Goal: Transaction & Acquisition: Purchase product/service

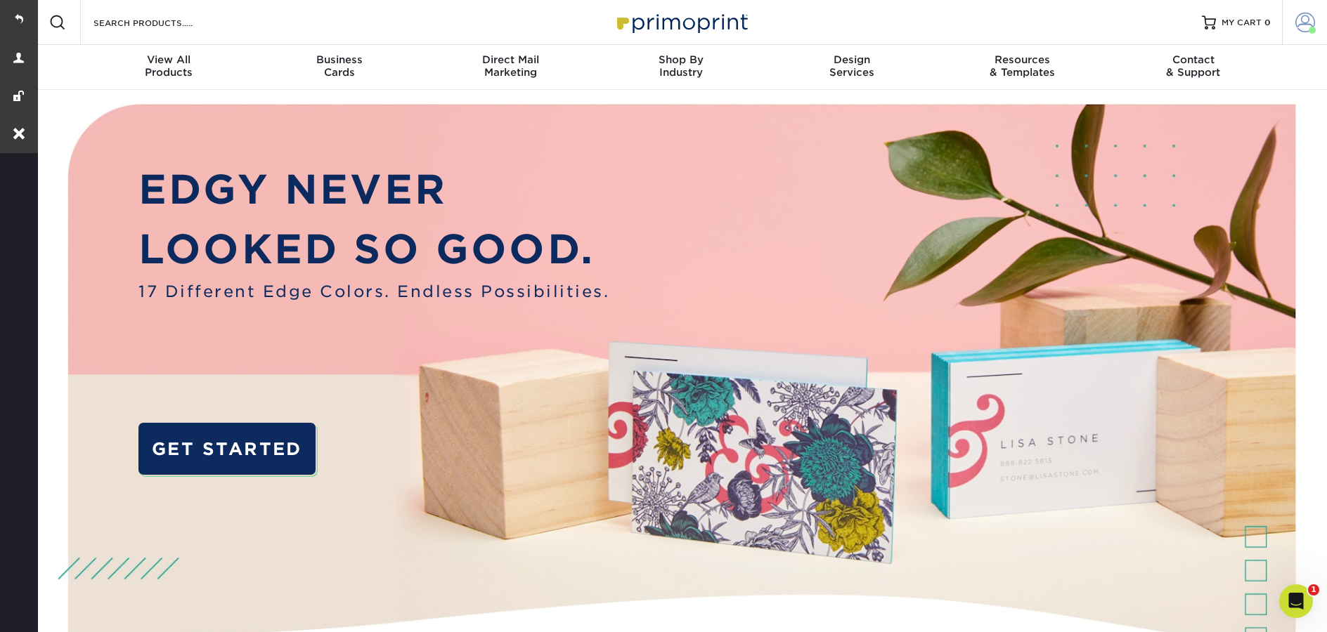
click at [1298, 39] on link "Account" at bounding box center [1304, 22] width 45 height 45
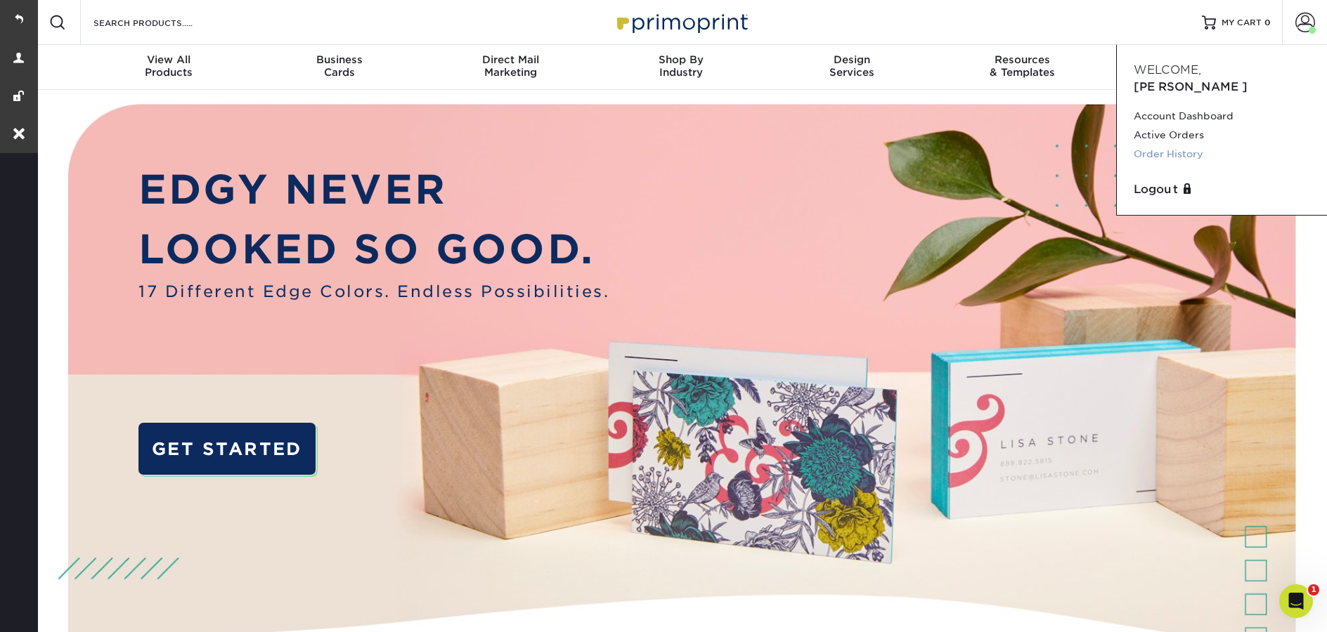
click at [1201, 145] on link "Order History" at bounding box center [1221, 154] width 176 height 19
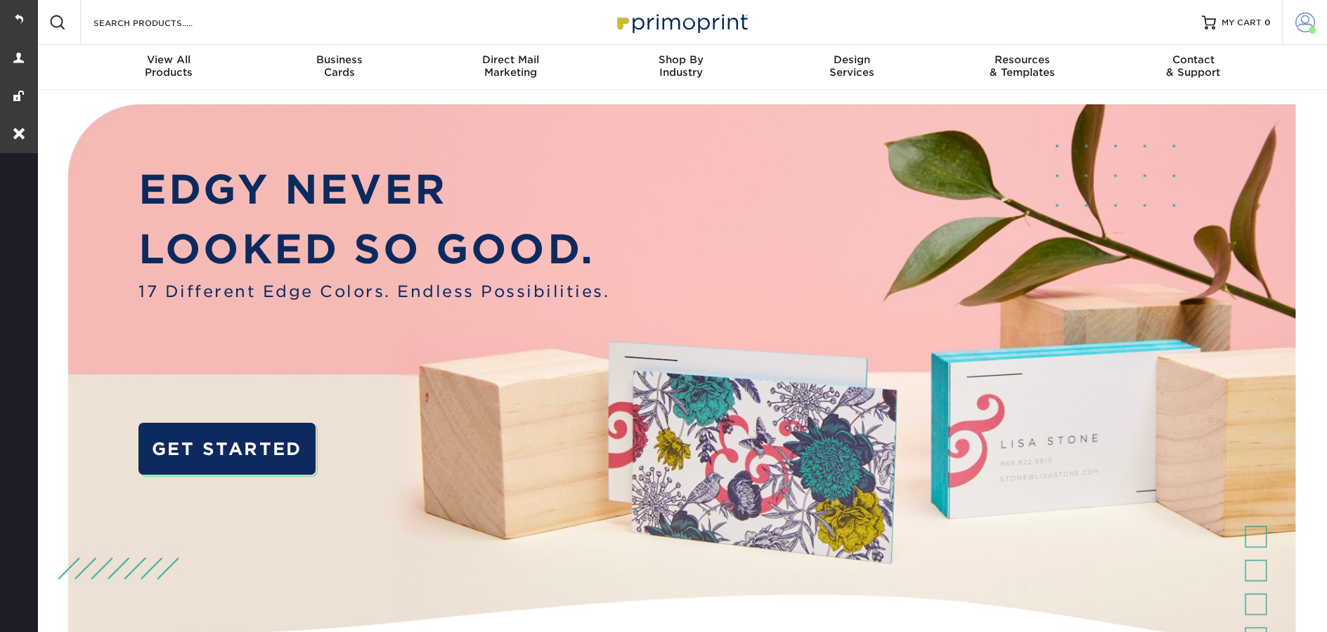
click at [1312, 25] on span at bounding box center [1305, 23] width 20 height 20
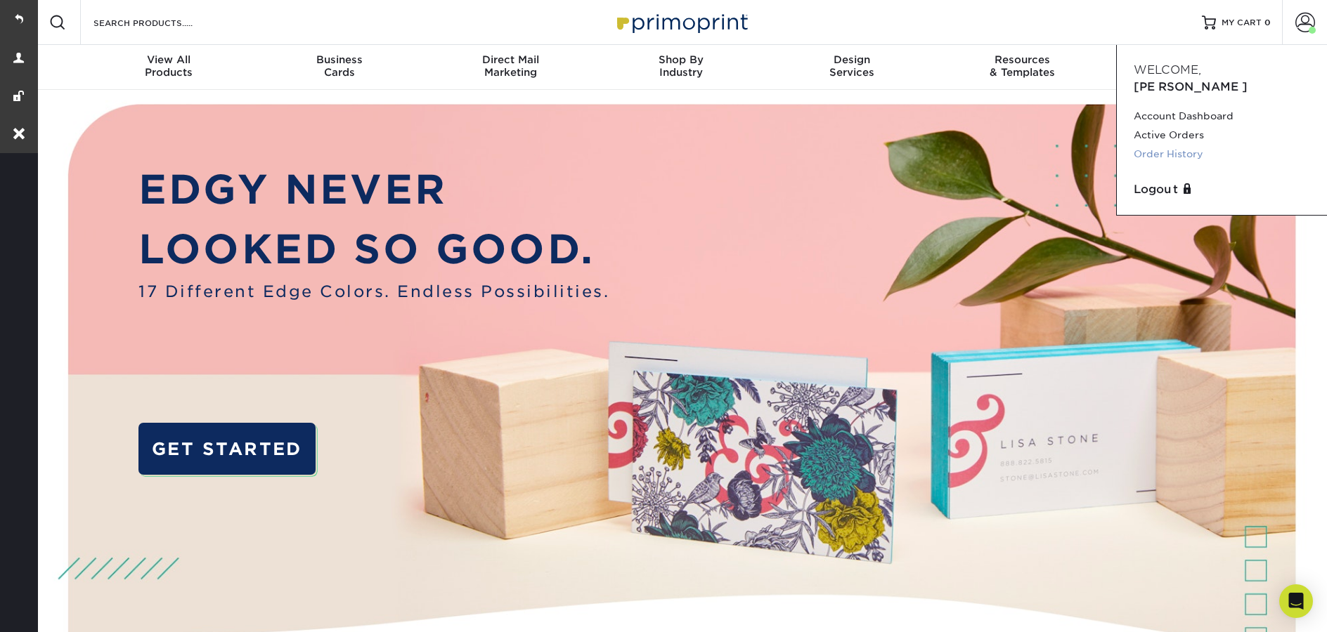
click at [1201, 145] on link "Order History" at bounding box center [1221, 154] width 176 height 19
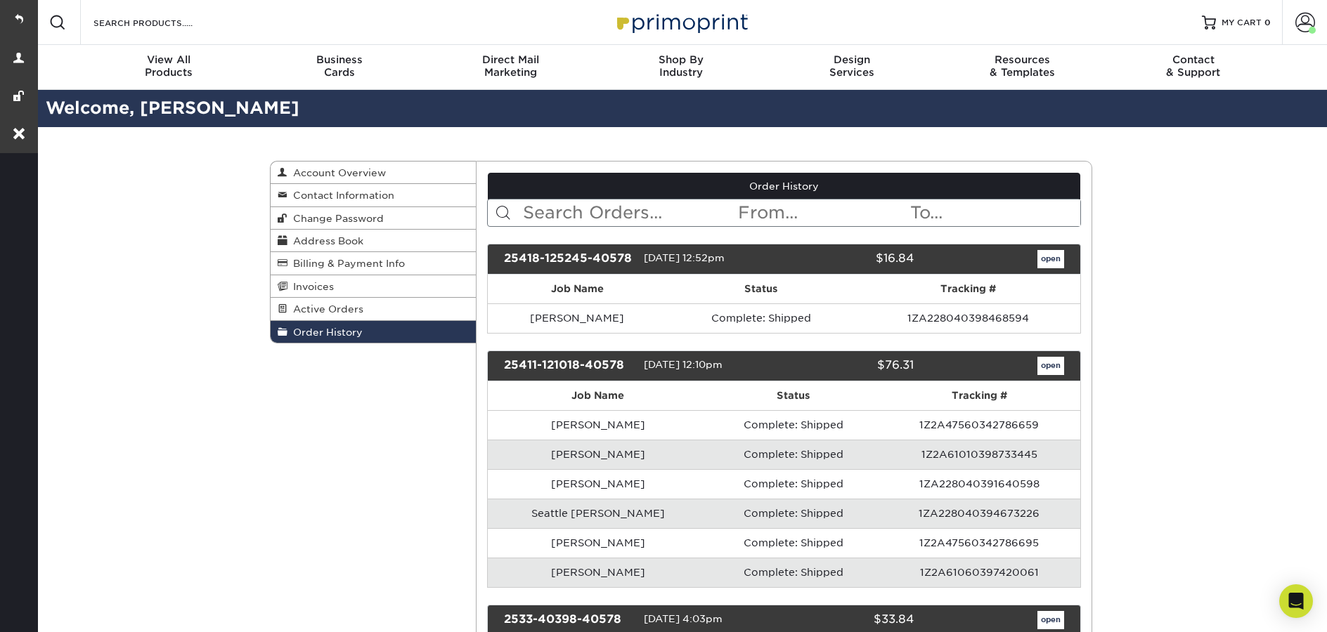
click at [553, 209] on input "text" at bounding box center [629, 213] width 216 height 27
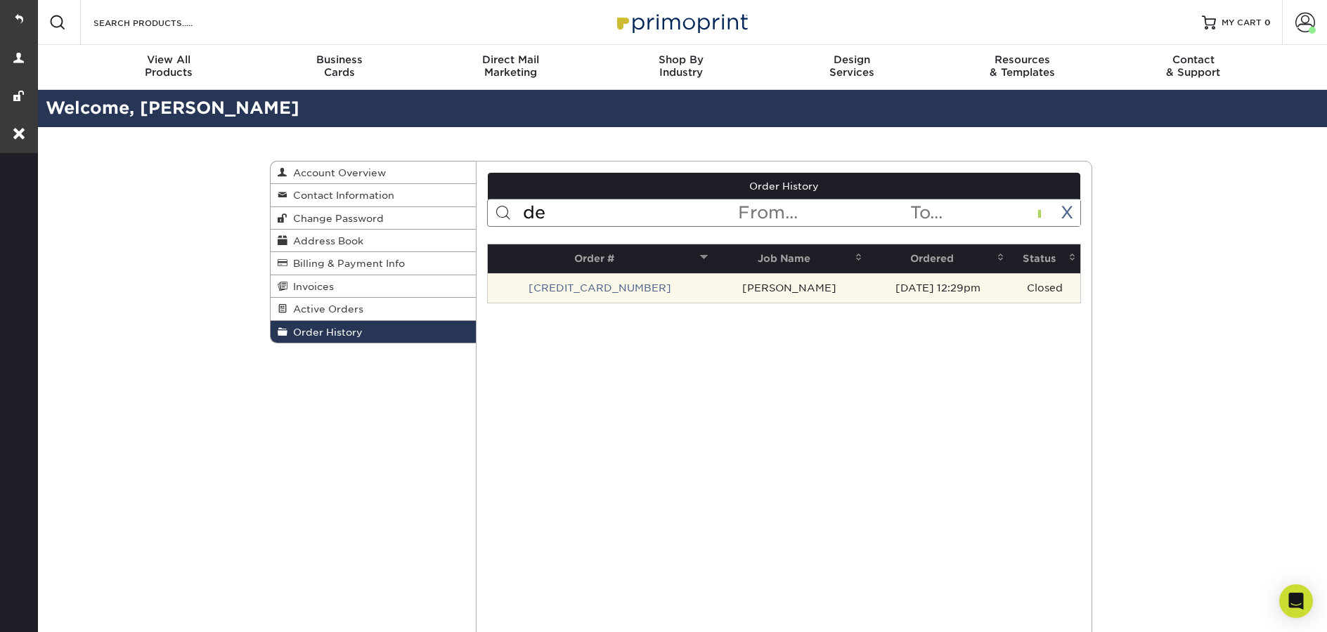
type input "d"
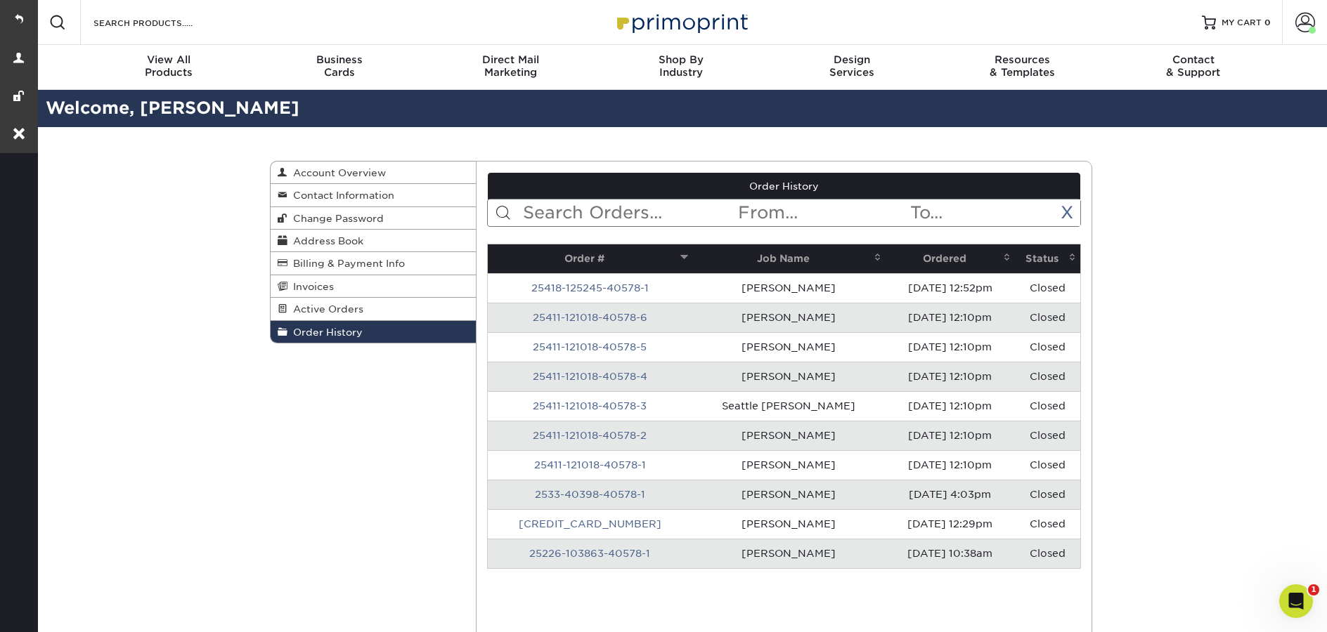
click at [331, 336] on span "Order History" at bounding box center [324, 332] width 75 height 11
click at [1067, 209] on link "X" at bounding box center [1066, 212] width 13 height 20
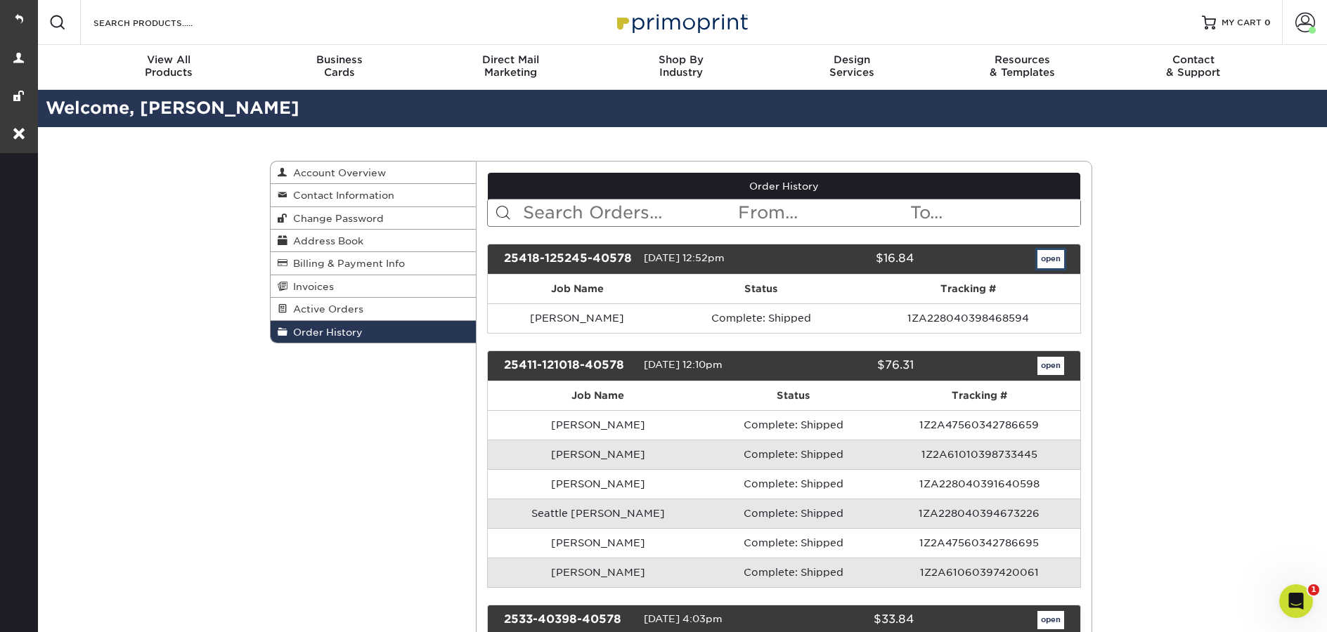
click at [1051, 259] on link "open" at bounding box center [1050, 259] width 27 height 18
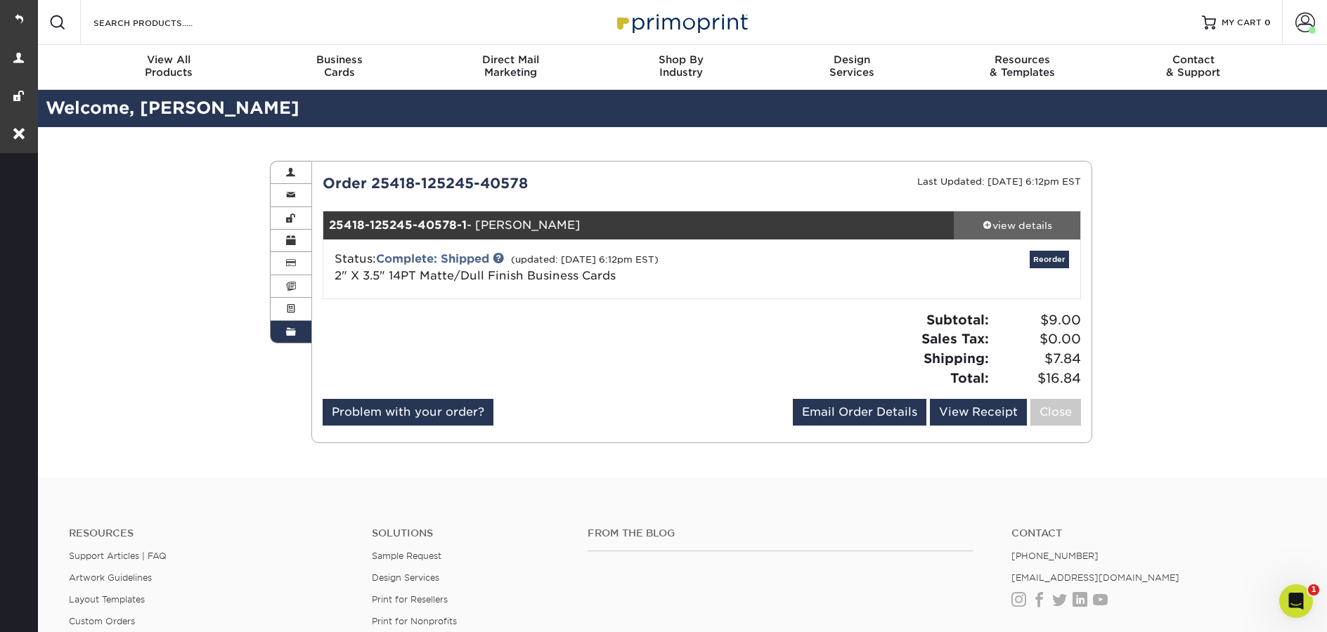
click at [1017, 214] on link "view details" at bounding box center [1016, 225] width 126 height 28
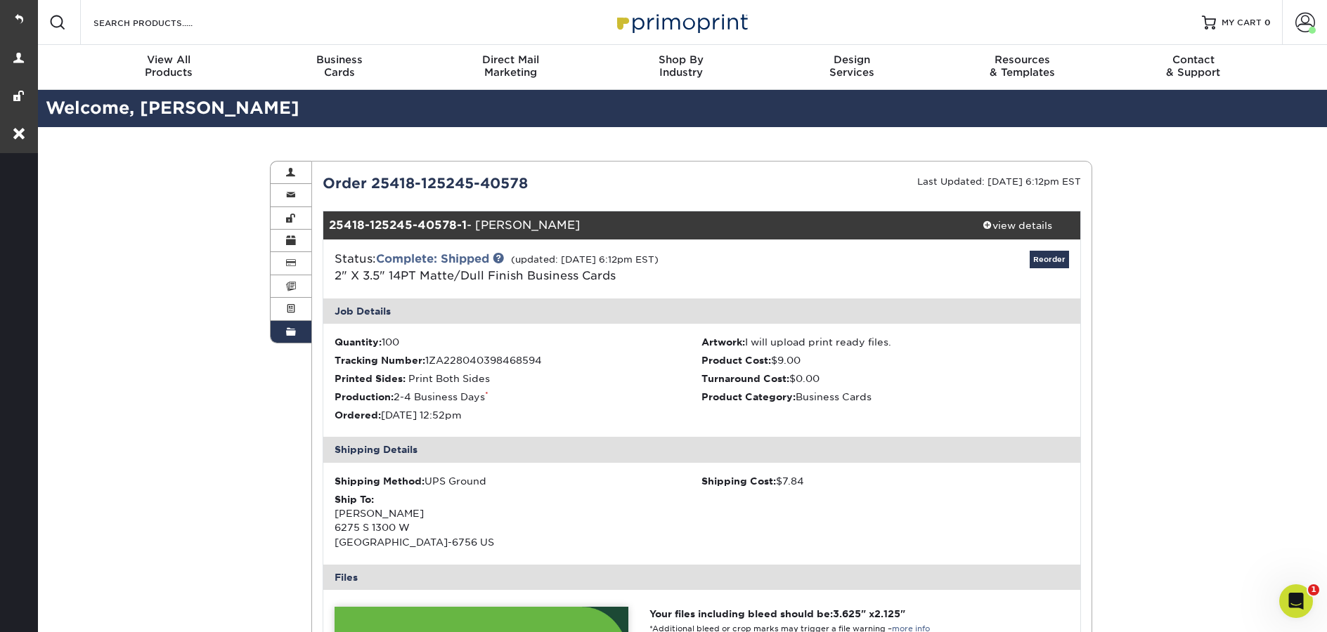
click at [281, 339] on link "Order History" at bounding box center [291, 332] width 41 height 22
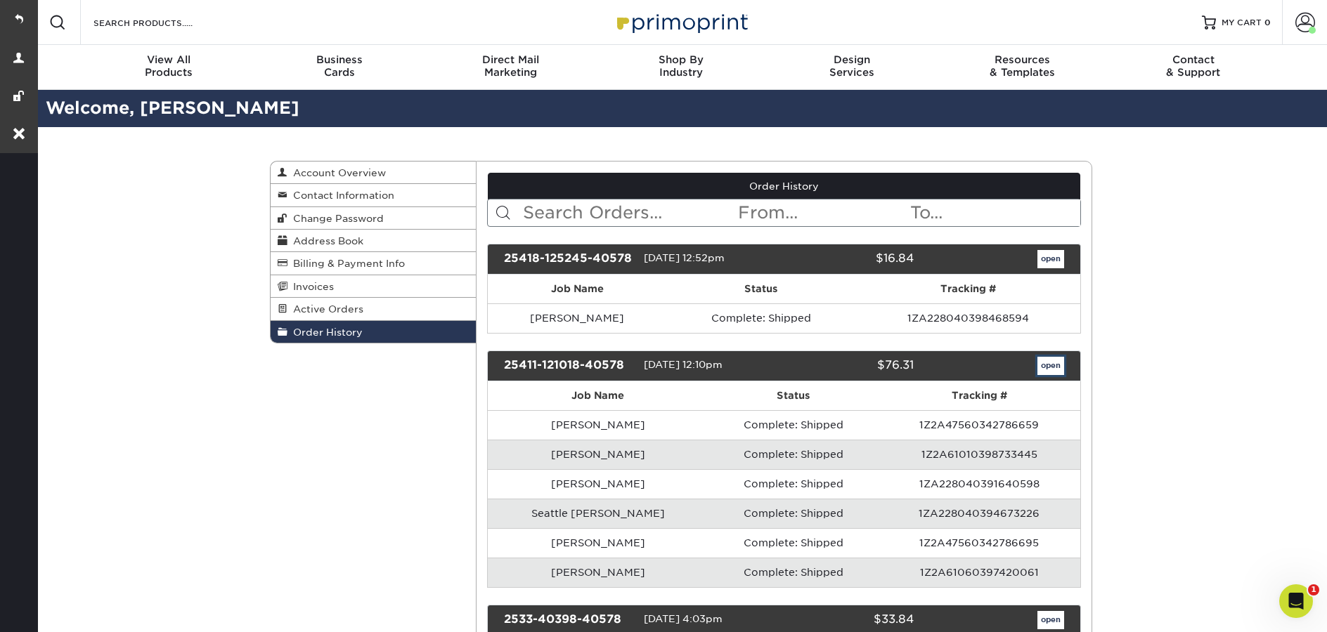
click at [1058, 370] on link "open" at bounding box center [1050, 366] width 27 height 18
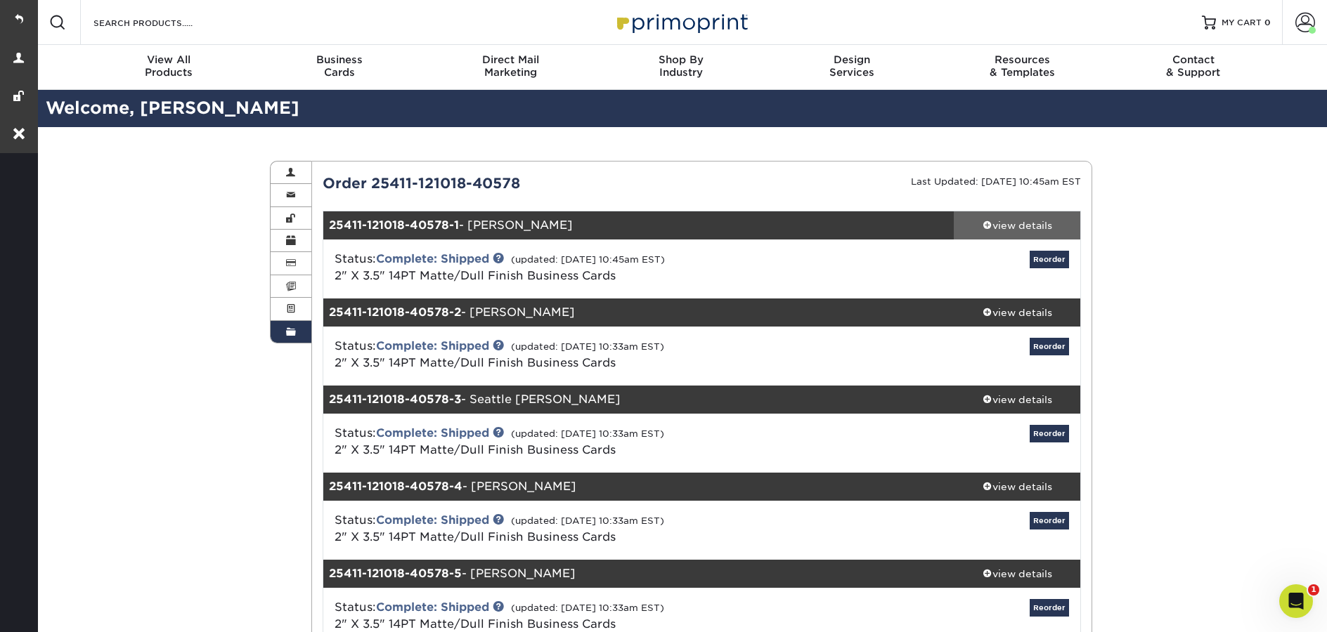
click at [1016, 234] on link "view details" at bounding box center [1016, 225] width 126 height 28
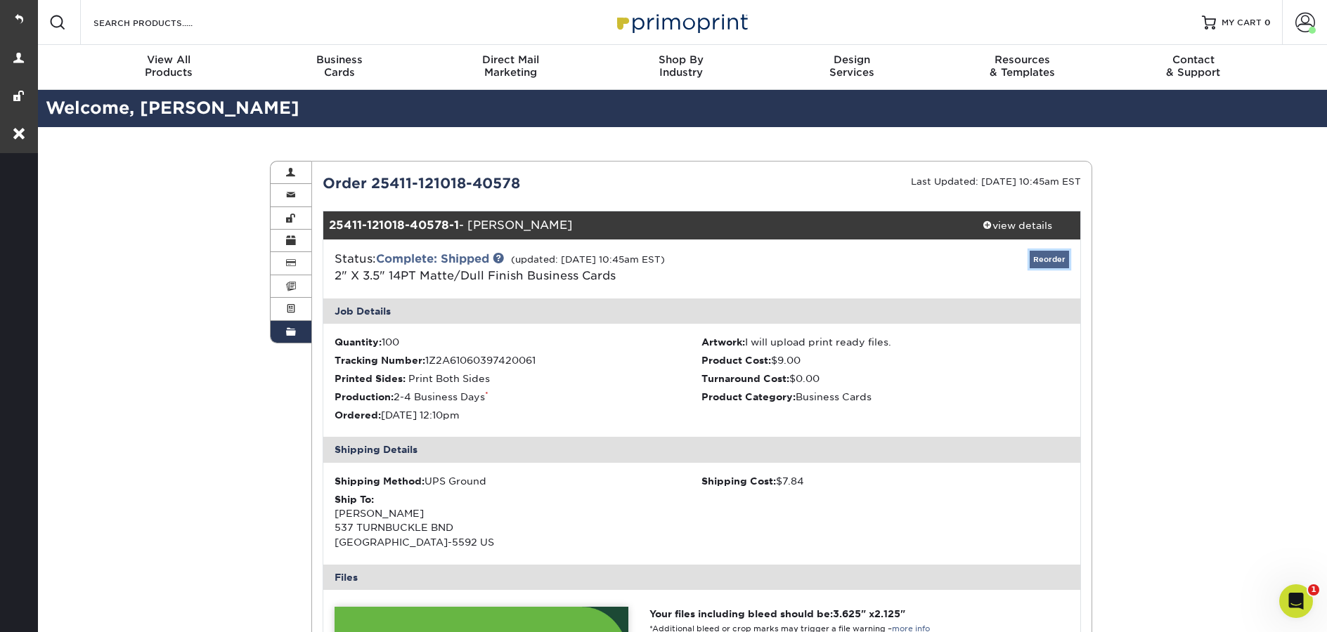
click at [1047, 268] on link "Reorder" at bounding box center [1048, 260] width 39 height 18
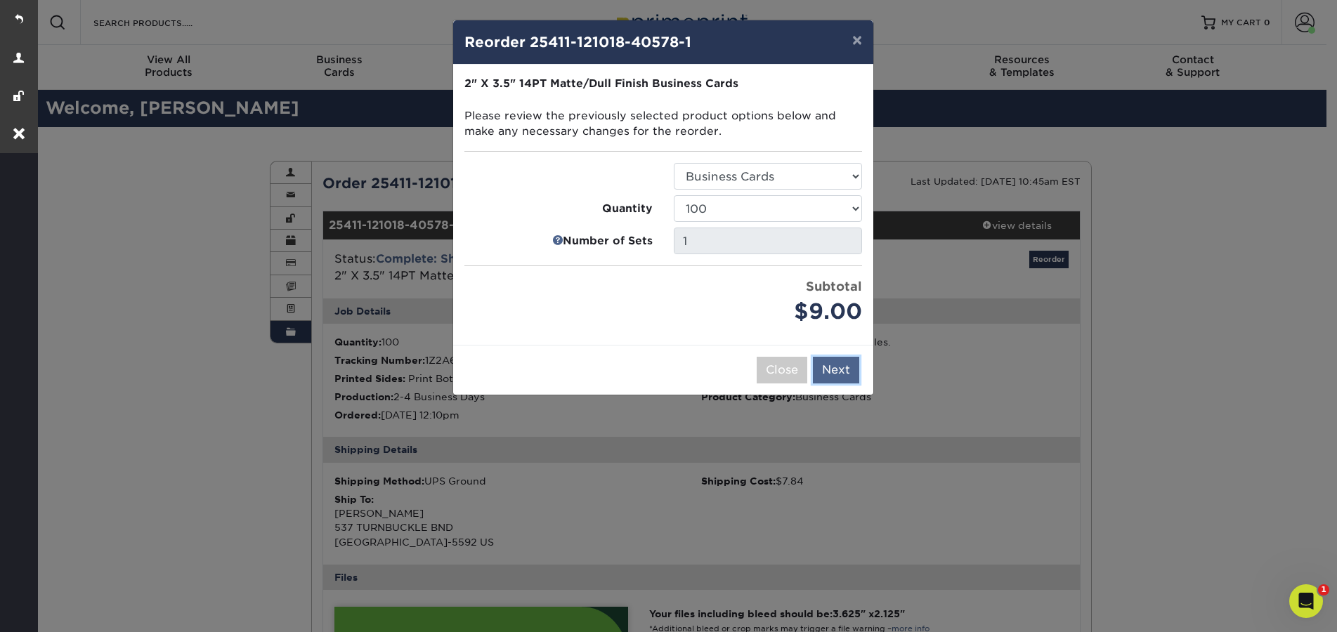
click at [839, 382] on button "Next" at bounding box center [836, 370] width 46 height 27
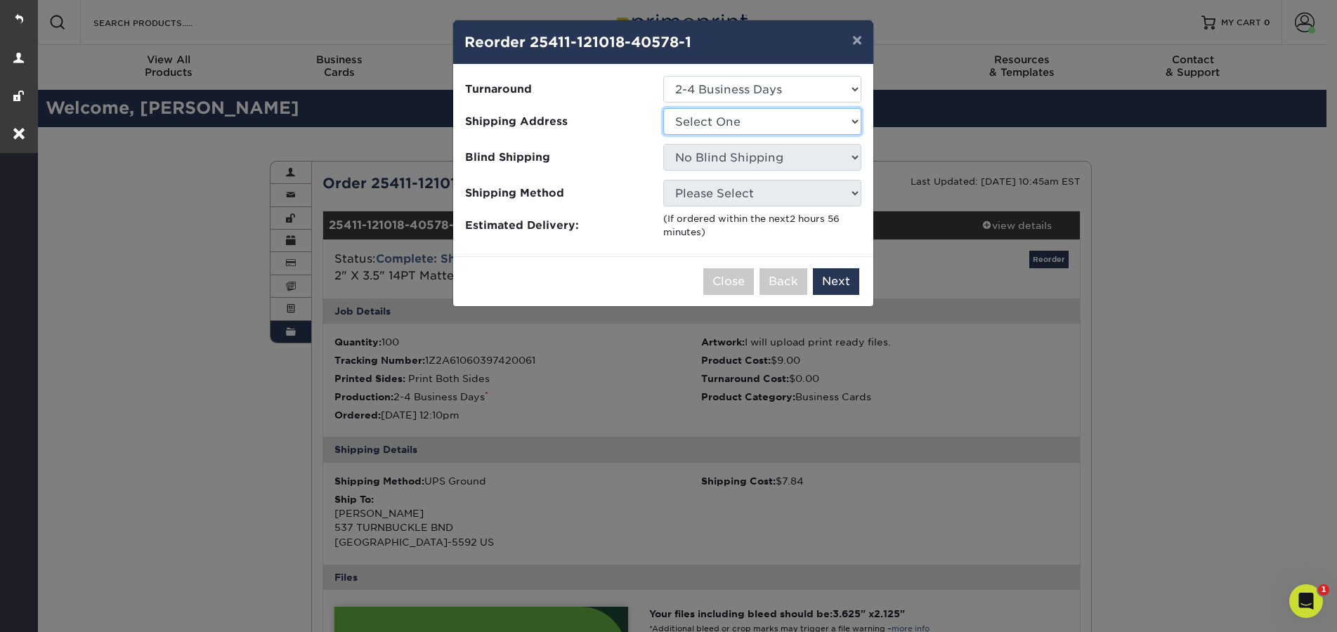
click at [746, 127] on select "Select One Bob Rees Brad Rocque Business Card Order Business Card Order Hilary …" at bounding box center [762, 121] width 198 height 27
select select "278666"
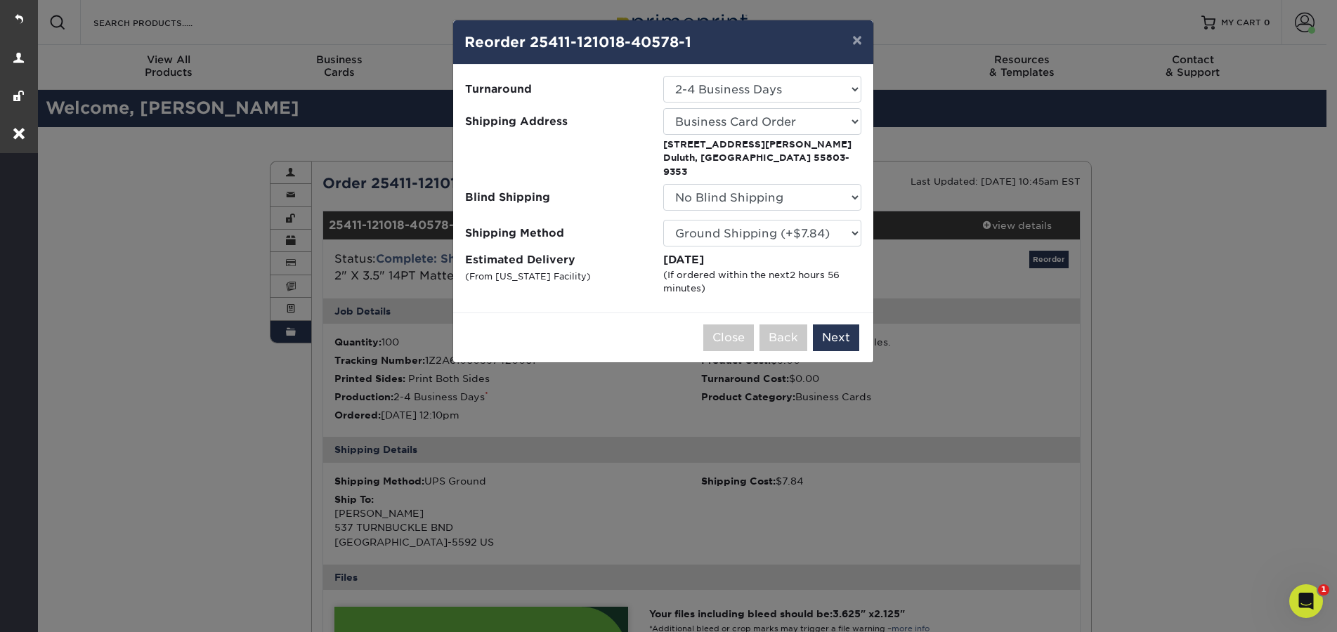
click at [1000, 419] on div "× Reorder 25411-121018-40578-1 Please select all options to continue. Only quan…" at bounding box center [668, 316] width 1337 height 632
